Goal: Information Seeking & Learning: Learn about a topic

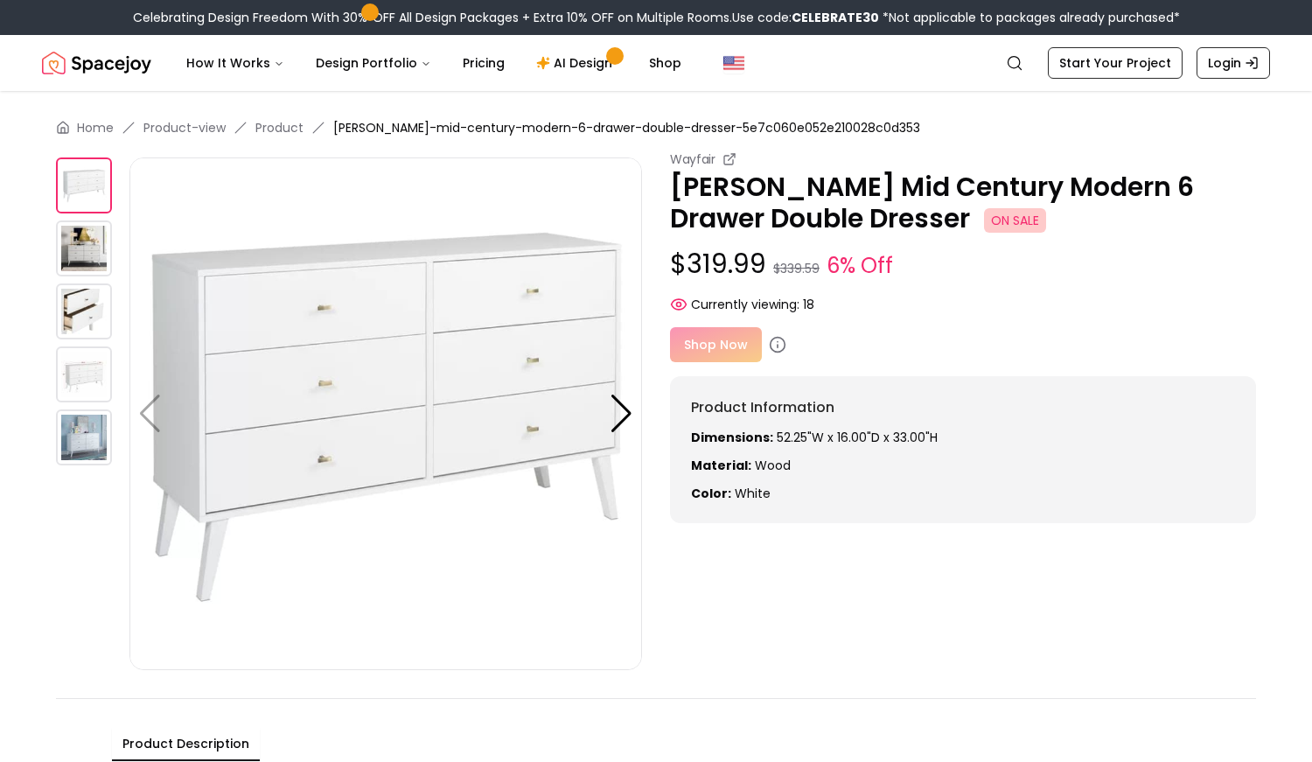
click at [78, 263] on img at bounding box center [84, 248] width 56 height 56
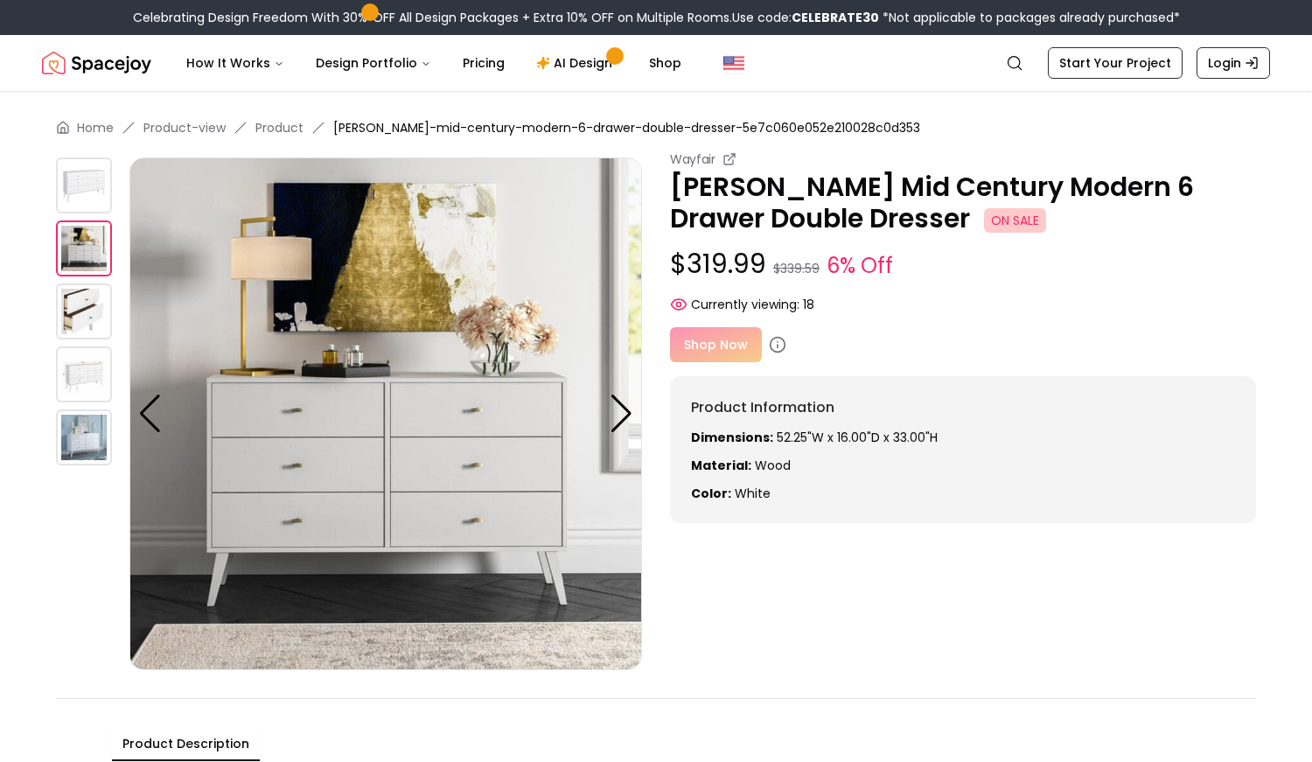
click at [74, 293] on img at bounding box center [84, 311] width 56 height 56
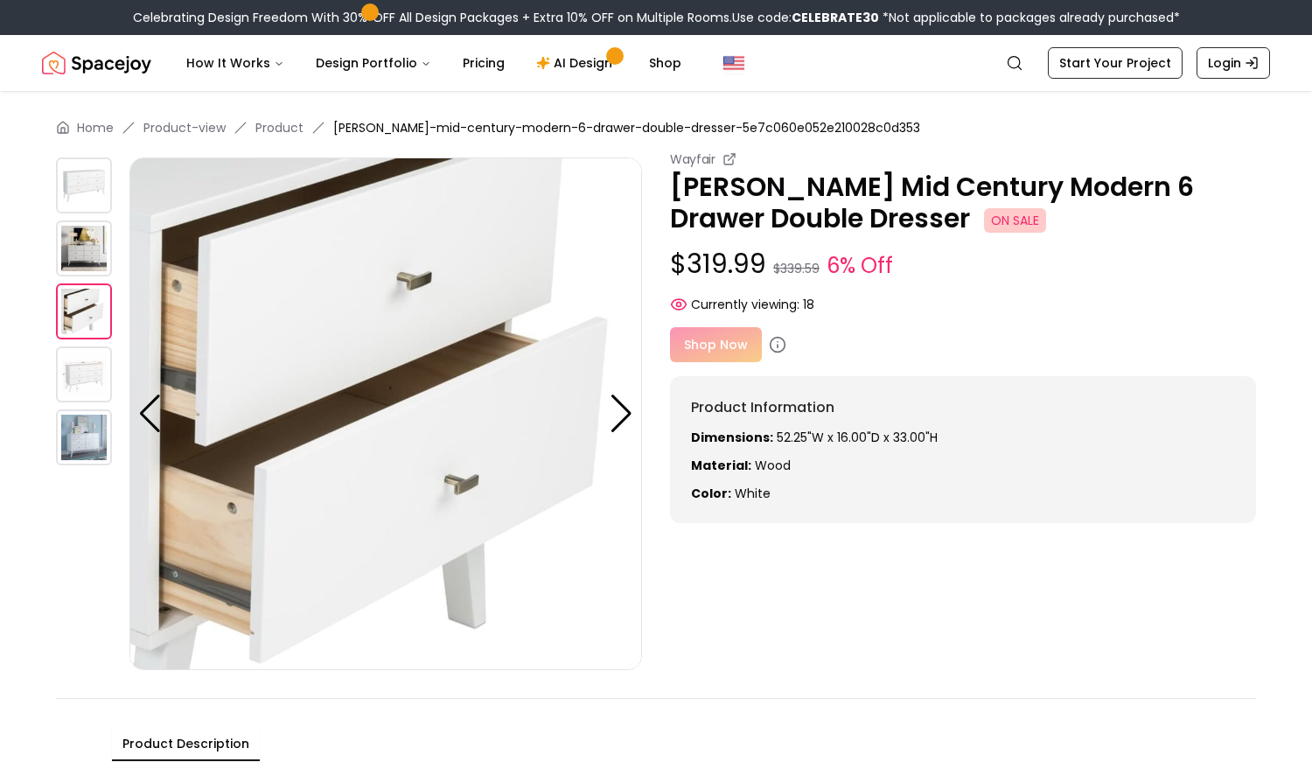
click at [80, 347] on img at bounding box center [84, 374] width 56 height 56
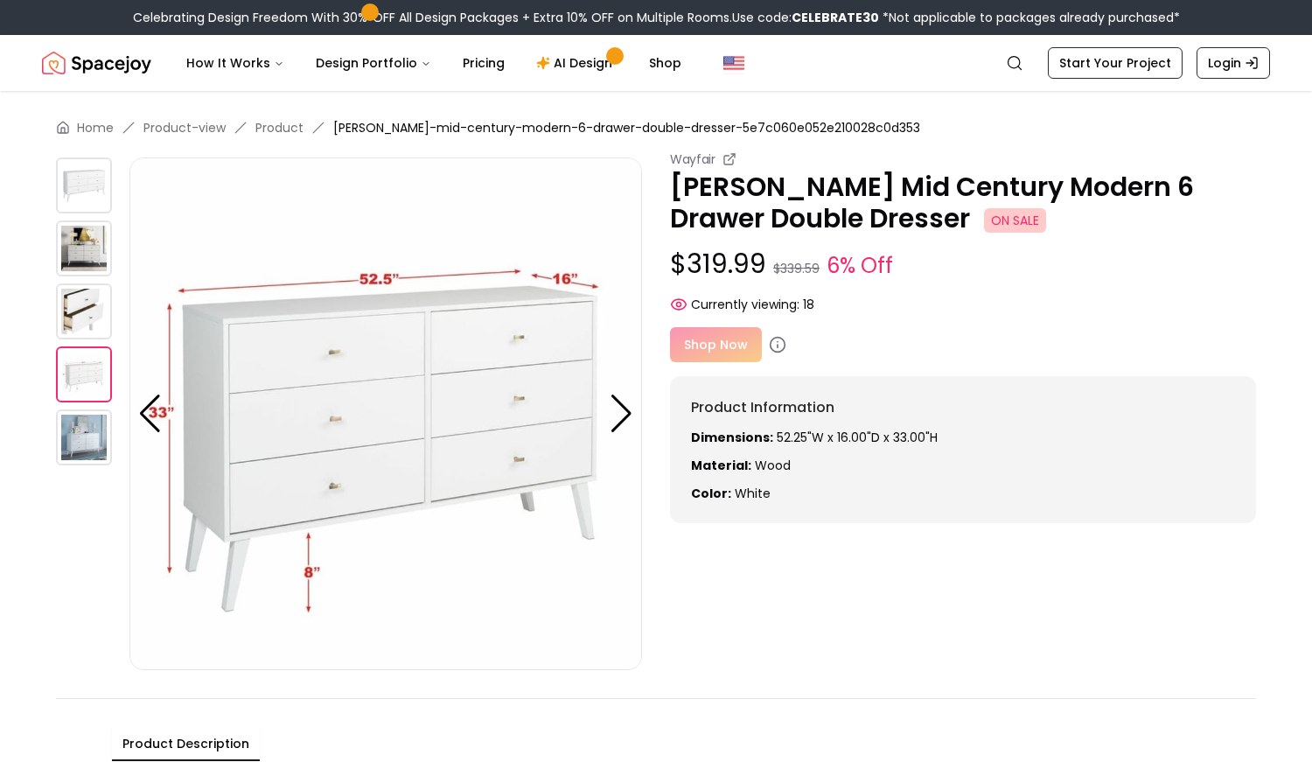
scroll to position [11, 0]
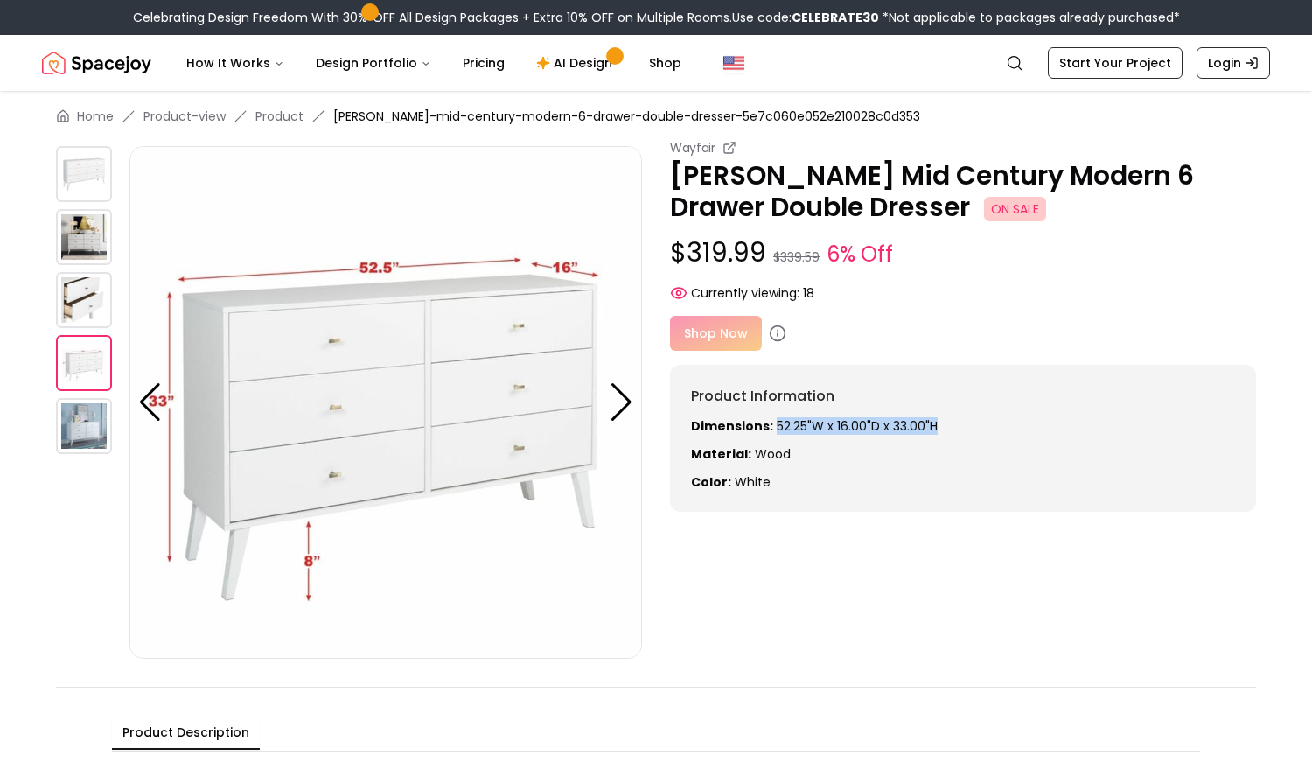
drag, startPoint x: 952, startPoint y: 424, endPoint x: 776, endPoint y: 433, distance: 176.9
click at [776, 433] on p "Dimensions: 52.25"W x 16.00"D x 33.00"H" at bounding box center [963, 425] width 544 height 17
copy p "52.25"W x 16.00"D x 33.00"H"
click at [86, 234] on img at bounding box center [84, 237] width 56 height 56
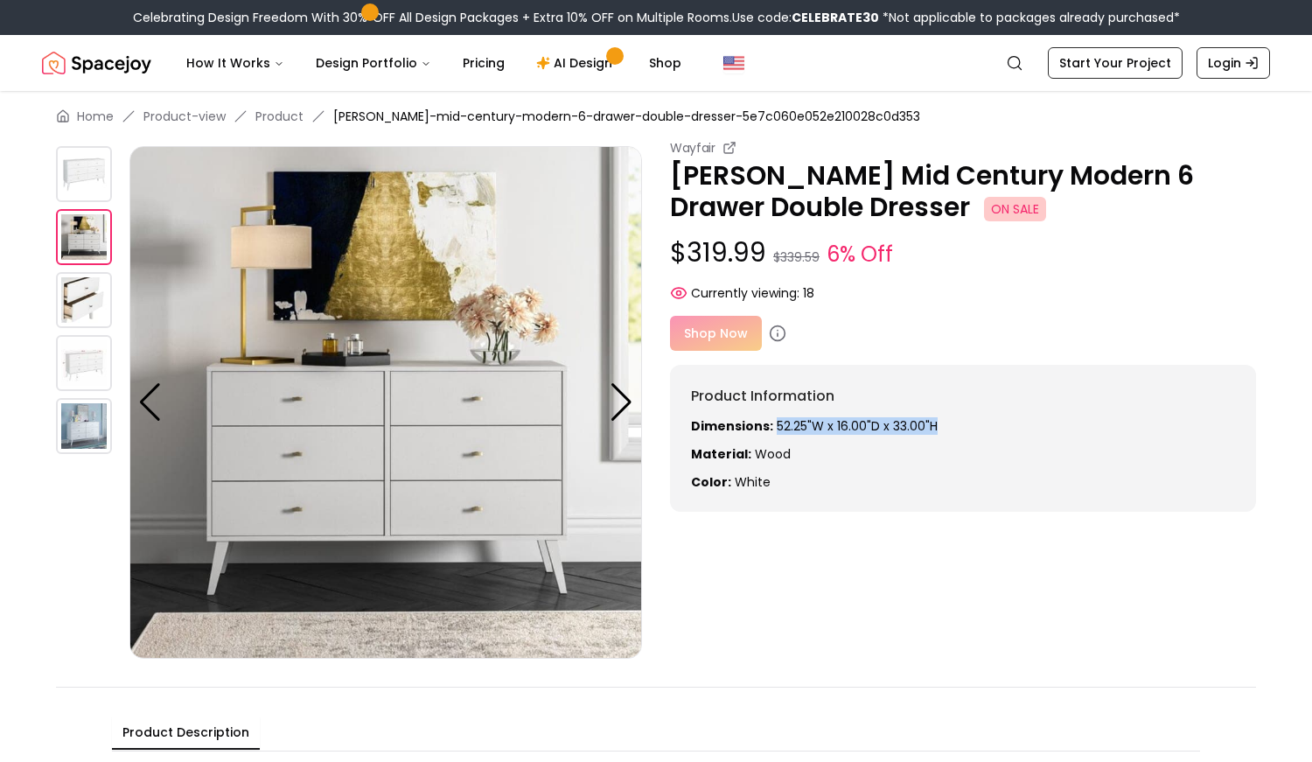
click at [89, 310] on img at bounding box center [84, 300] width 56 height 56
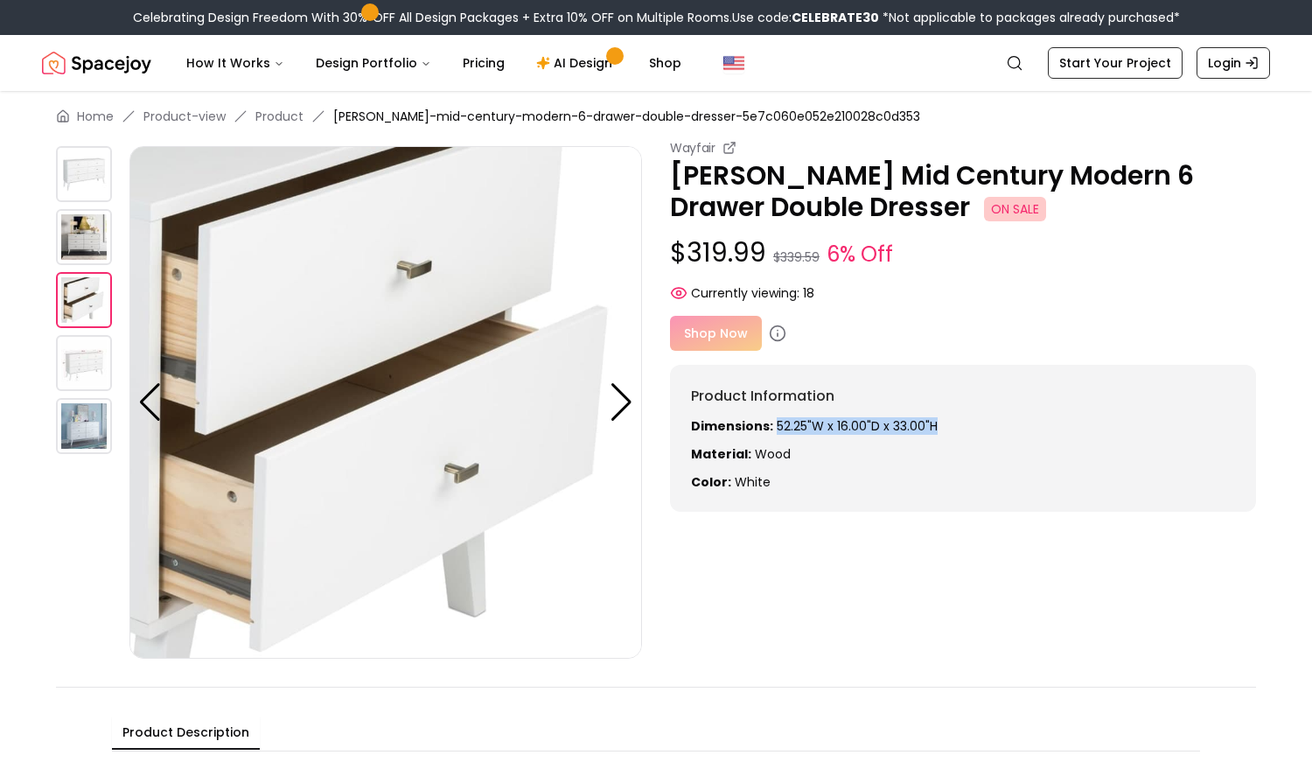
click at [83, 361] on img at bounding box center [84, 363] width 56 height 56
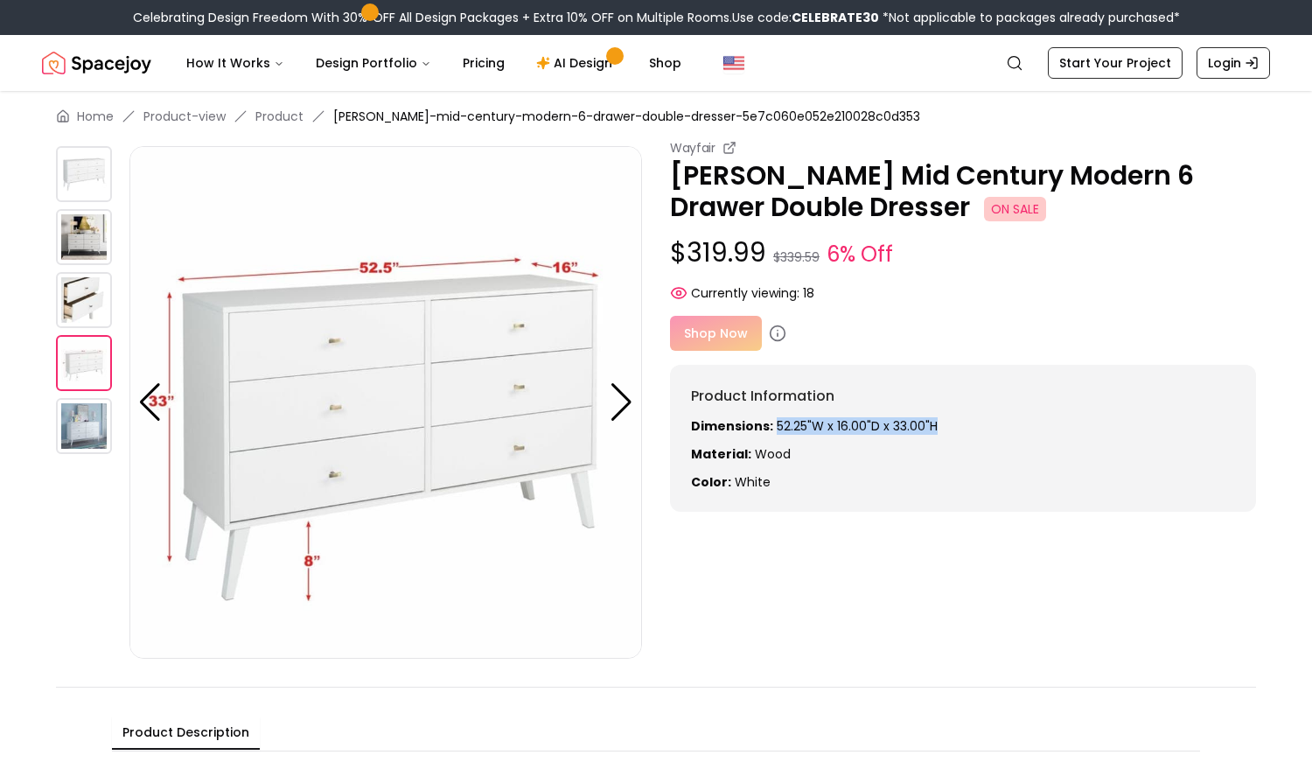
click at [80, 421] on img at bounding box center [84, 426] width 56 height 56
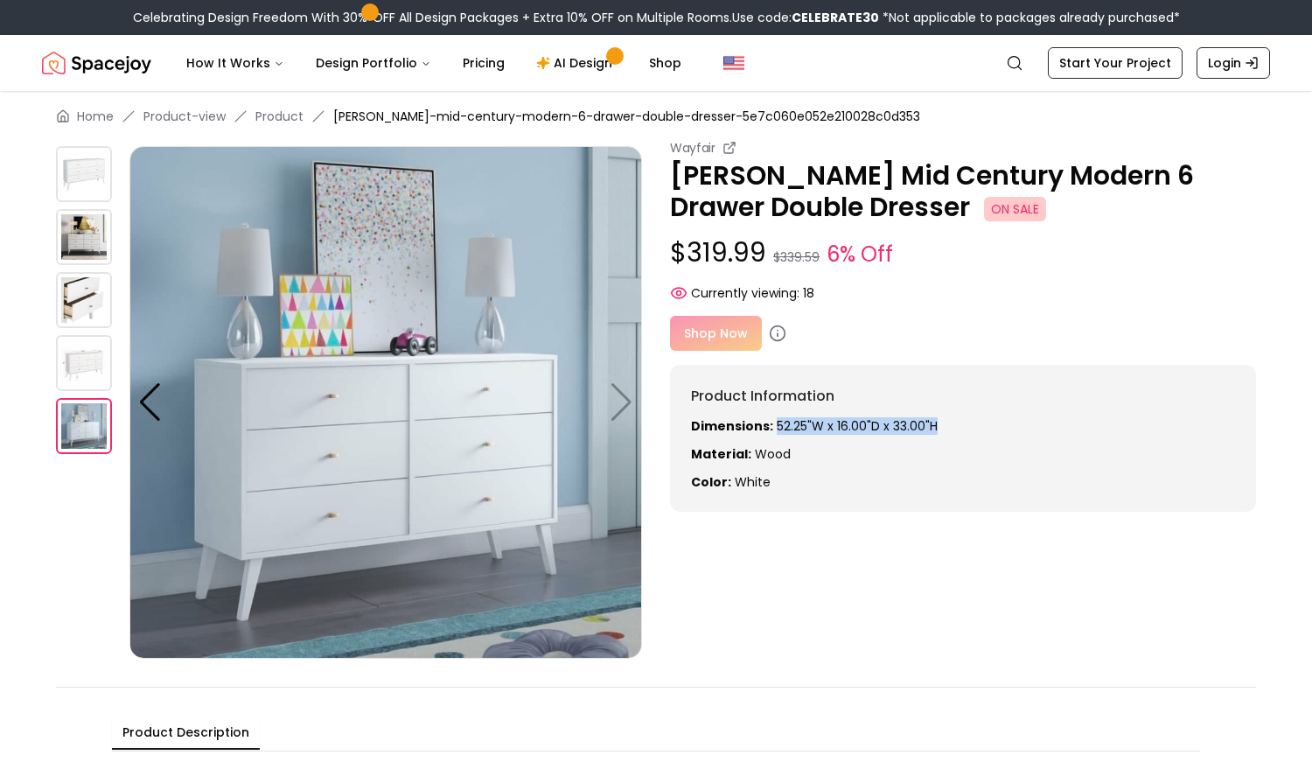
click at [80, 175] on img at bounding box center [84, 174] width 56 height 56
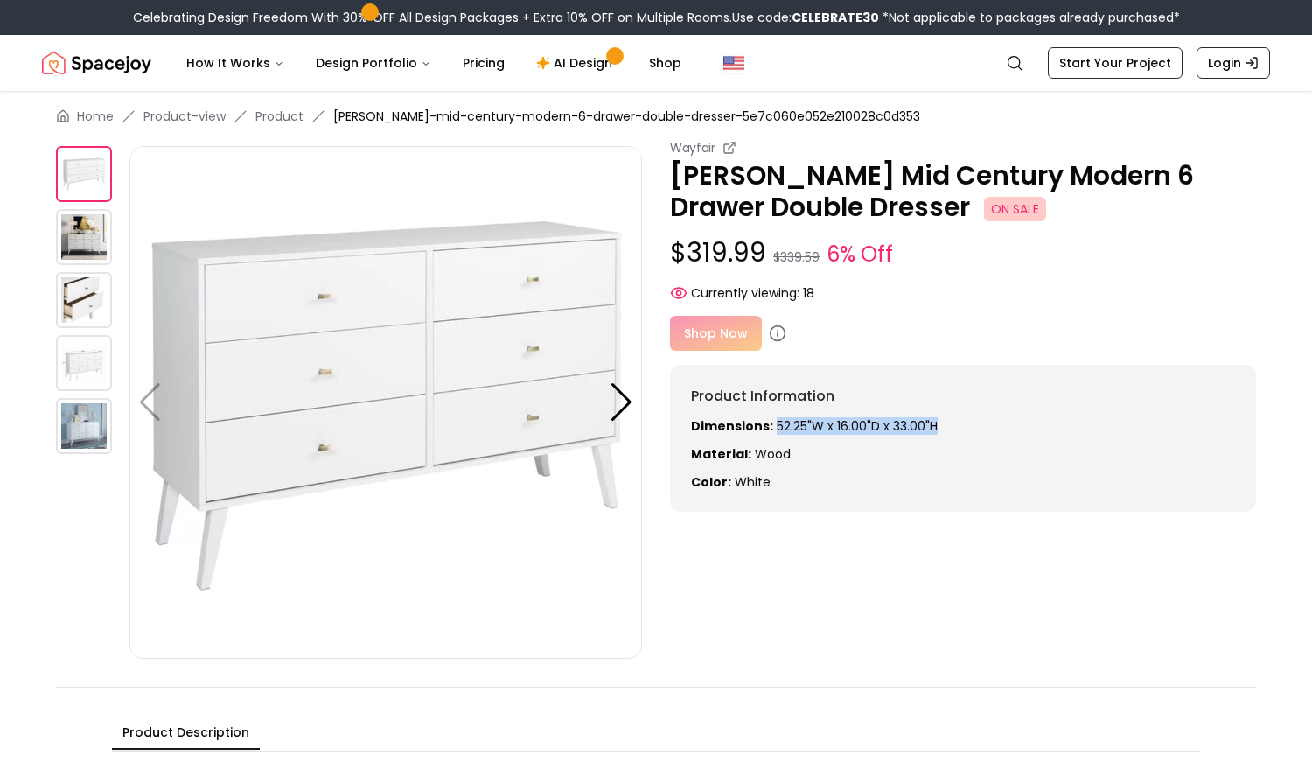
scroll to position [327, 0]
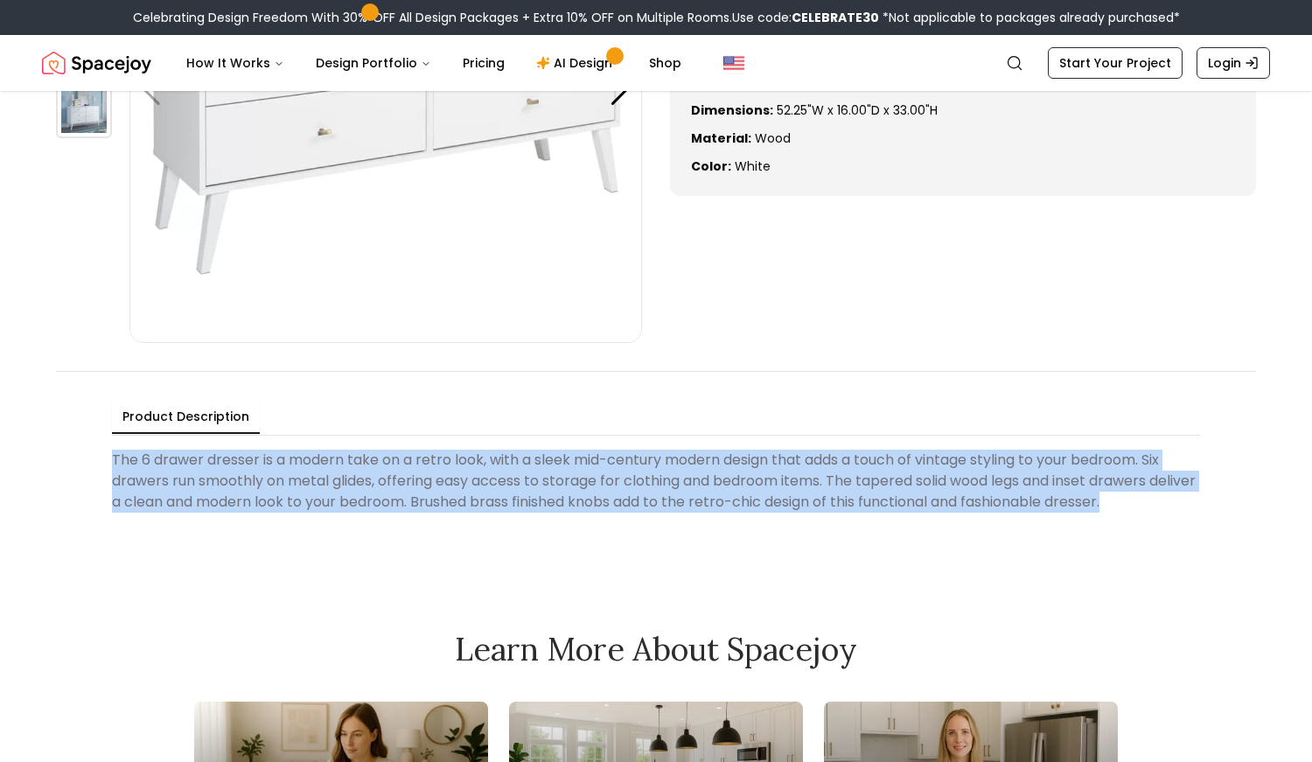
drag, startPoint x: 97, startPoint y: 464, endPoint x: 1150, endPoint y: 514, distance: 1054.3
click at [1150, 514] on div "Product Description The 6 drawer dresser is a modern take on a retro look, with…" at bounding box center [656, 459] width 1200 height 177
copy Description "The 6 drawer dresser is a modern take on a retro look, with a sleek mid-century…"
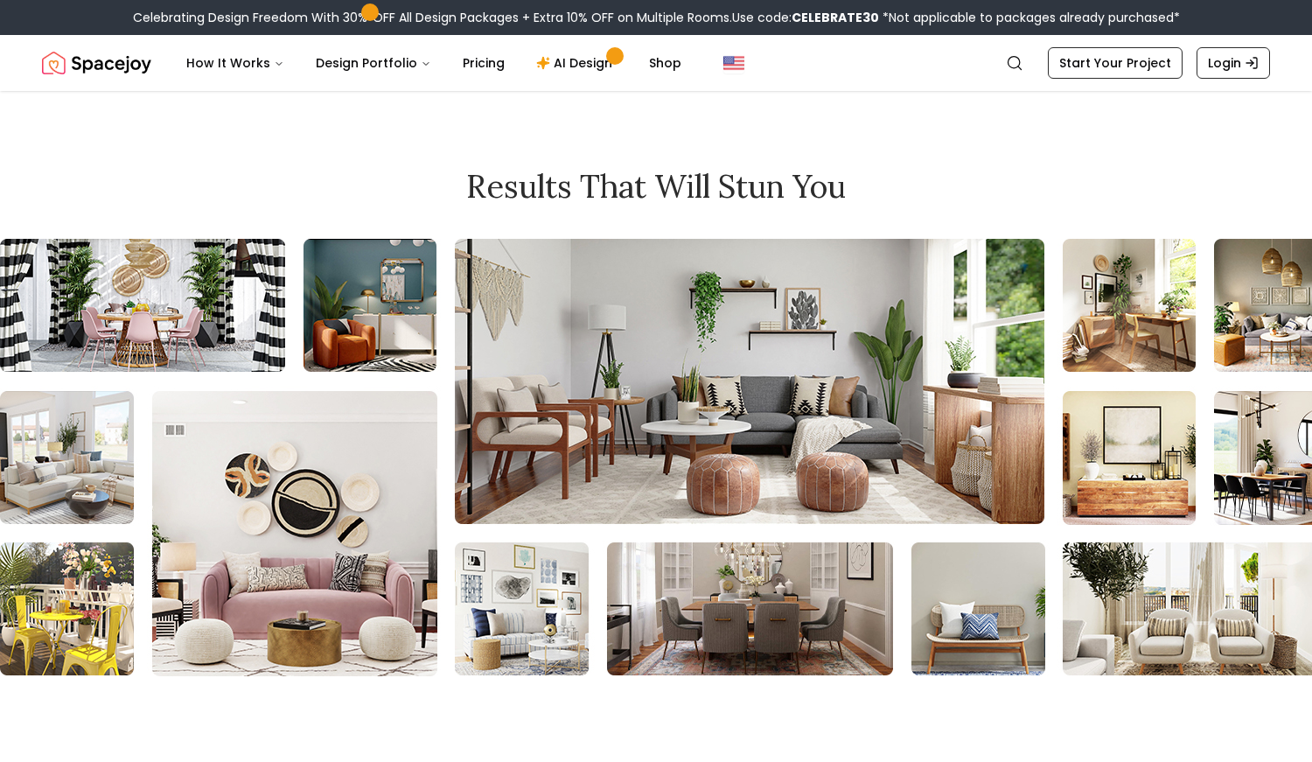
scroll to position [1438, 0]
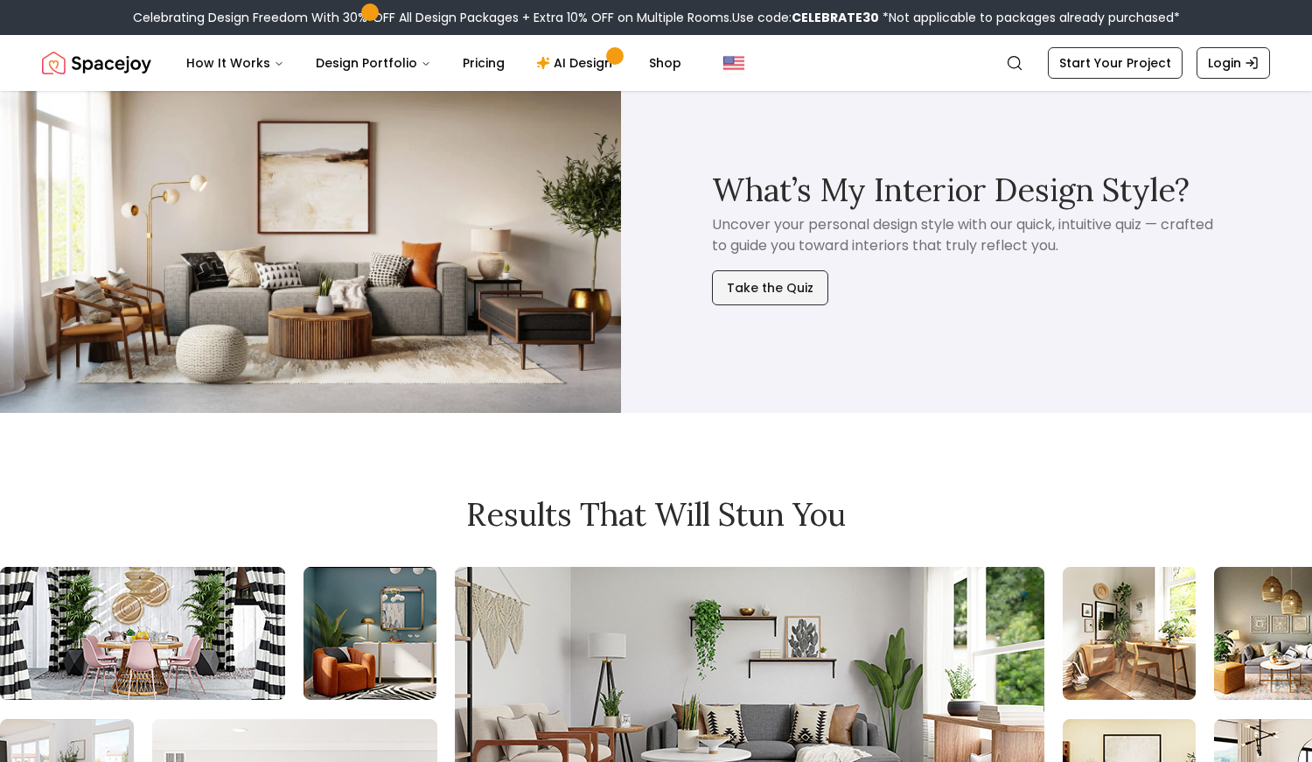
click at [802, 288] on button "Take the Quiz" at bounding box center [770, 287] width 116 height 35
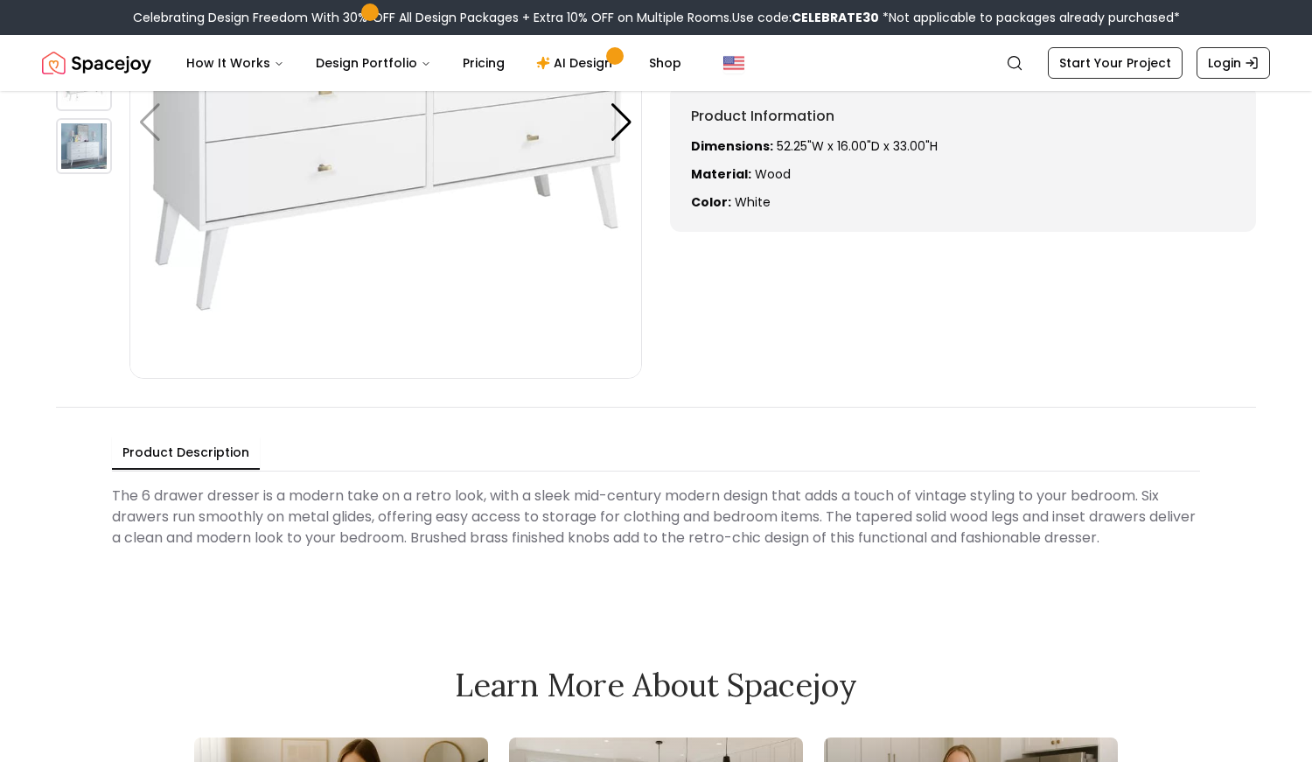
scroll to position [381, 0]
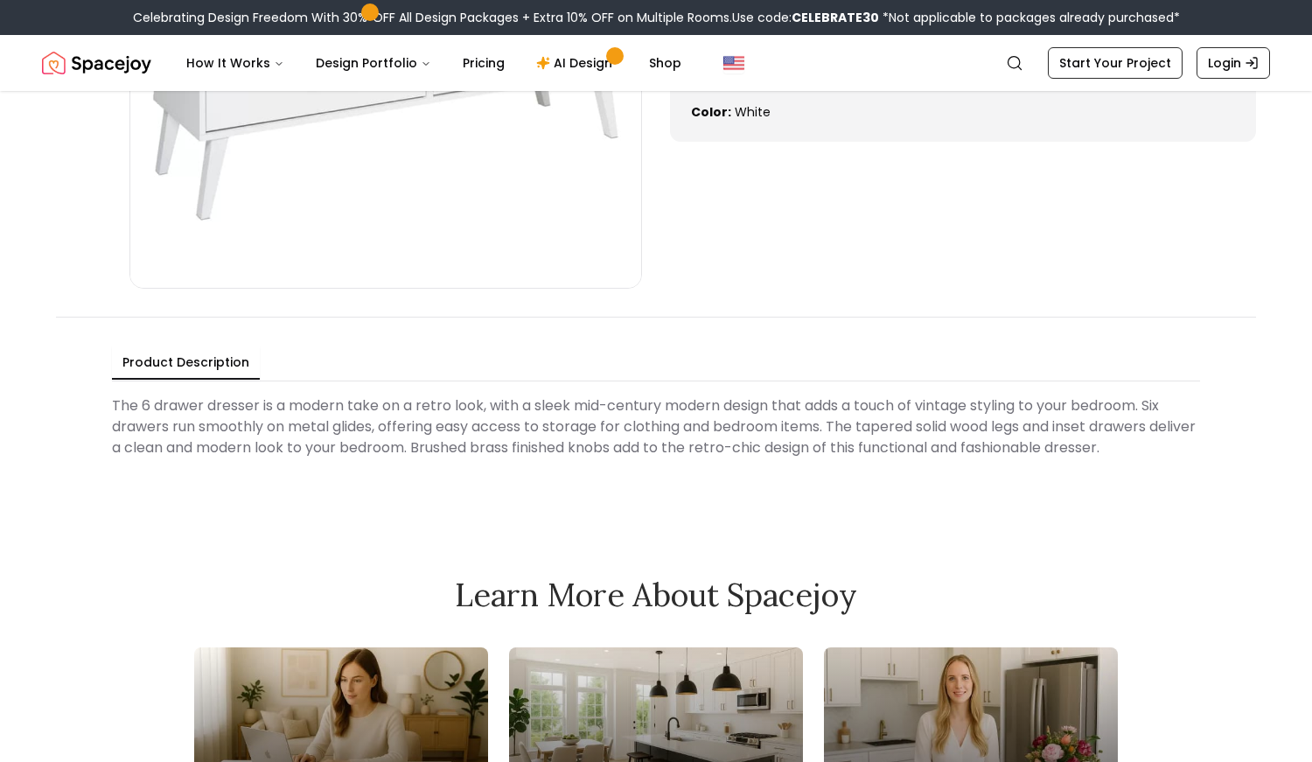
click at [302, 447] on Description "The 6 drawer dresser is a modern take on a retro look, with a sleek mid-century…" at bounding box center [656, 426] width 1088 height 77
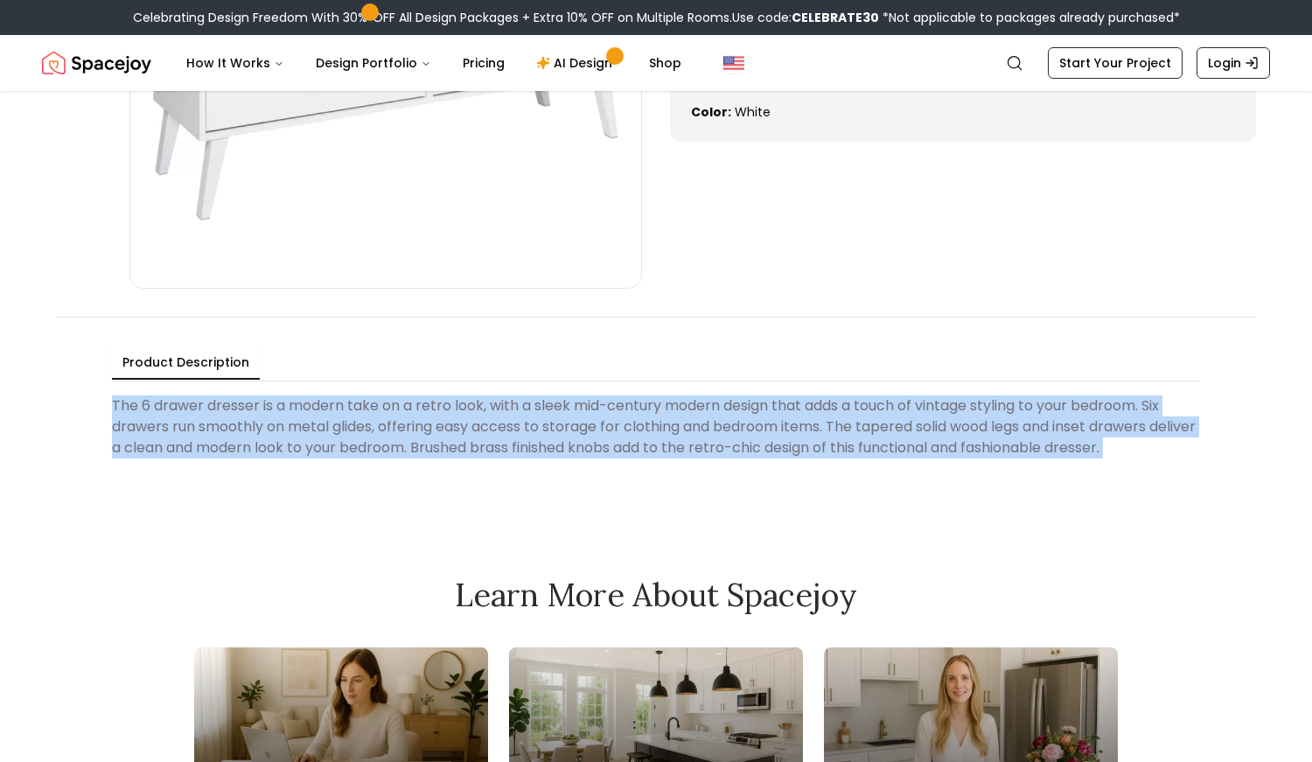
click at [302, 447] on Description "The 6 drawer dresser is a modern take on a retro look, with a sleek mid-century…" at bounding box center [656, 426] width 1088 height 77
copy Description "The 6 drawer dresser is a modern take on a retro look, with a sleek mid-century…"
